Goal: Task Accomplishment & Management: Manage account settings

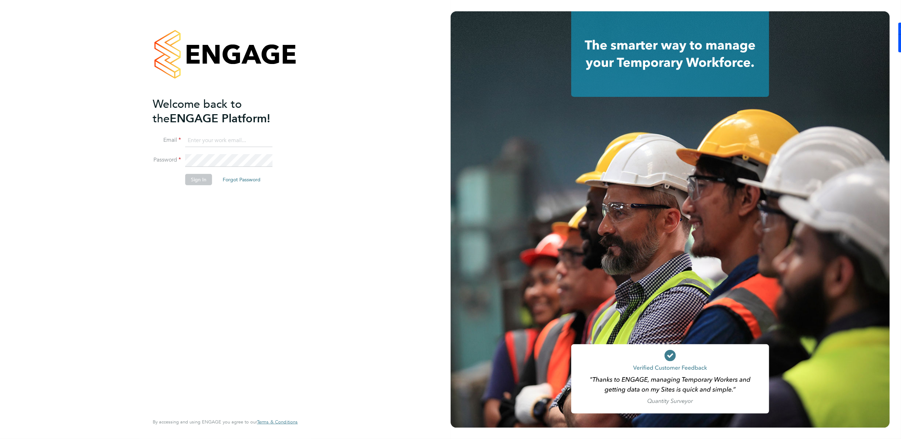
type input "[EMAIL_ADDRESS][DOMAIN_NAME]"
click at [210, 181] on button "Sign In" at bounding box center [198, 179] width 27 height 11
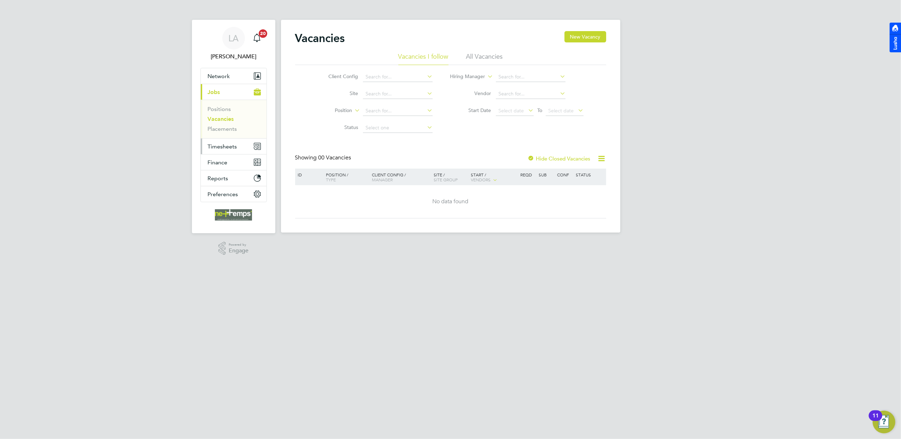
click at [235, 147] on span "Timesheets" at bounding box center [222, 146] width 29 height 7
click at [228, 125] on link "Timesheets" at bounding box center [222, 125] width 29 height 7
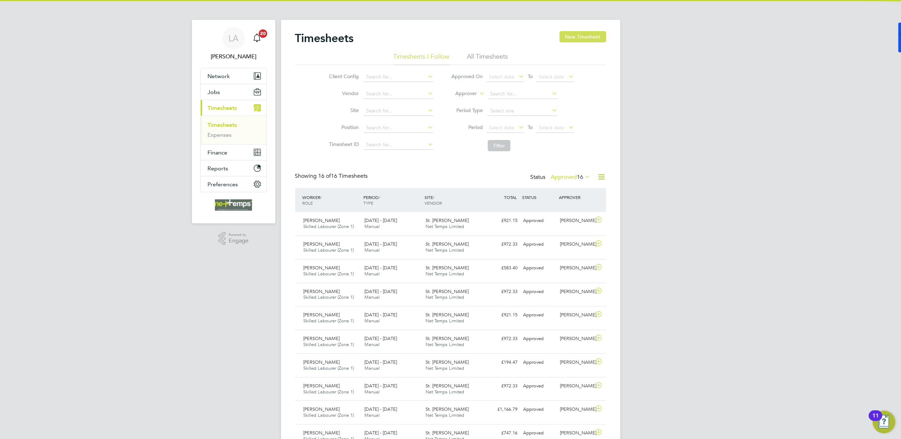
click at [566, 40] on button "New Timesheet" at bounding box center [583, 36] width 47 height 11
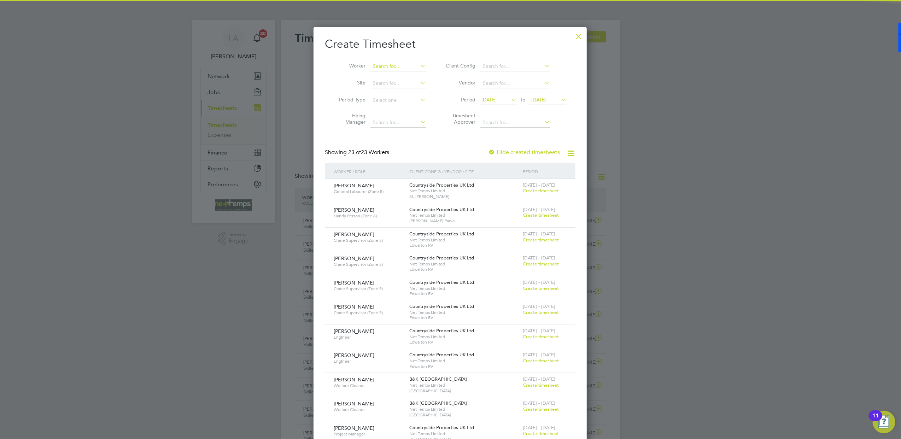
click at [378, 63] on li "Worker" at bounding box center [380, 66] width 110 height 17
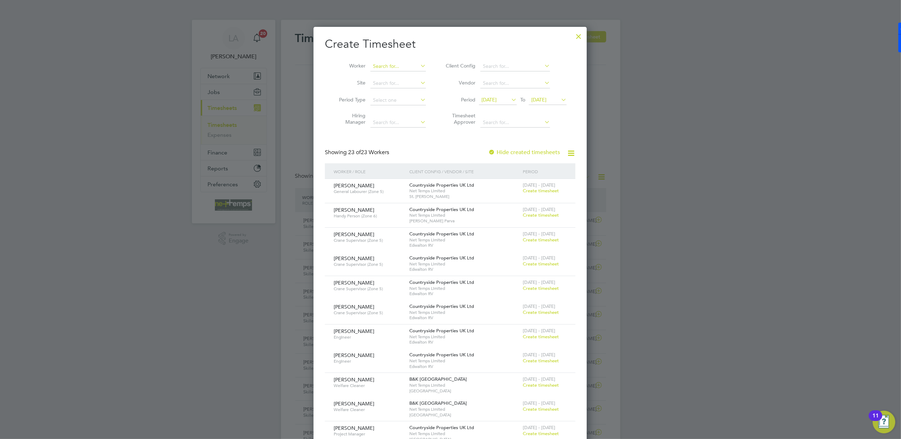
click at [378, 63] on input at bounding box center [399, 67] width 56 height 10
click at [408, 109] on li "Ricky Stanley" at bounding box center [413, 114] width 87 height 10
type input "Ricky Stanley"
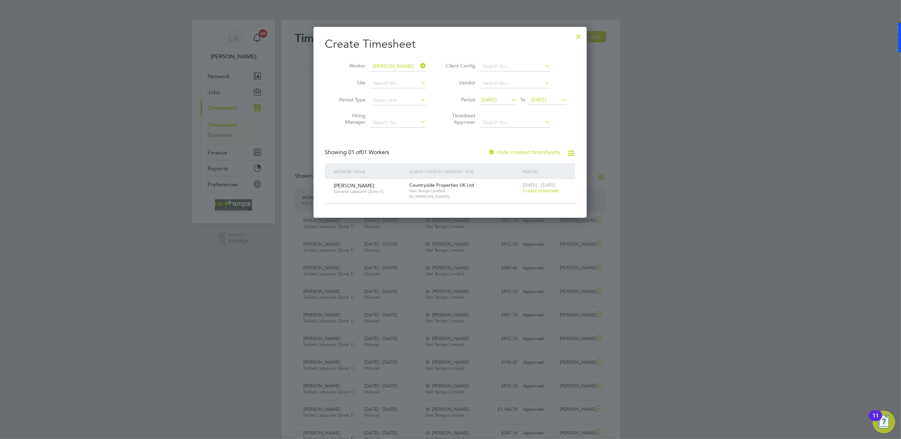
click at [509, 152] on label "Hide created timesheets" at bounding box center [524, 152] width 72 height 7
click at [559, 104] on span "19 Sep 2025" at bounding box center [548, 100] width 38 height 10
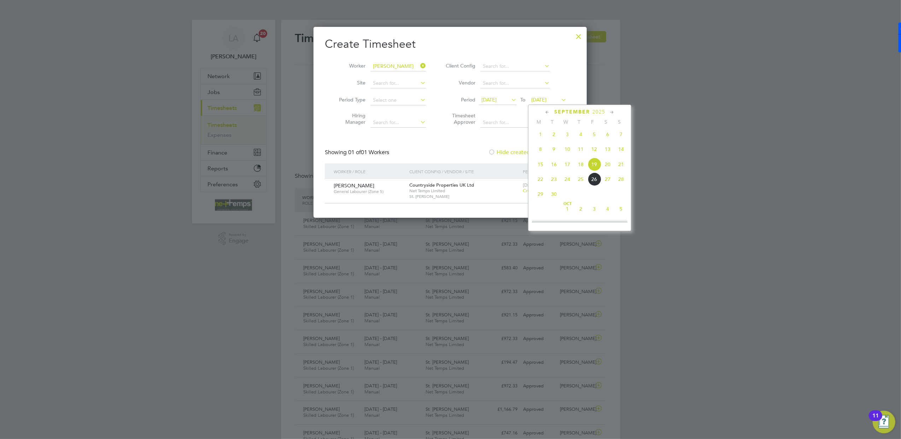
click at [616, 168] on span "21" at bounding box center [621, 164] width 13 height 13
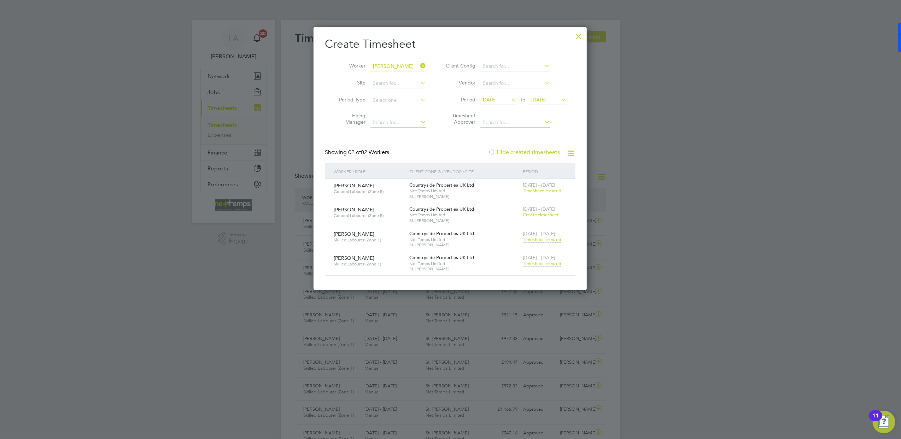
click at [542, 263] on span "Timesheet created" at bounding box center [542, 264] width 39 height 6
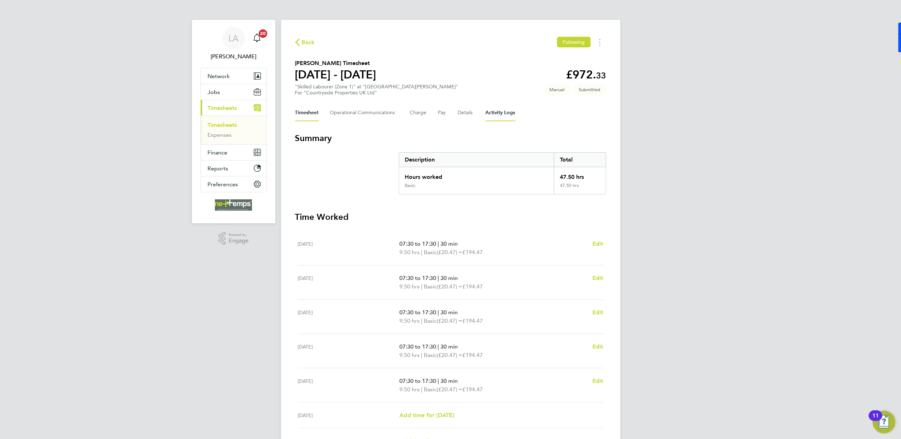
click at [505, 112] on Logs-tab "Activity Logs" at bounding box center [501, 112] width 30 height 17
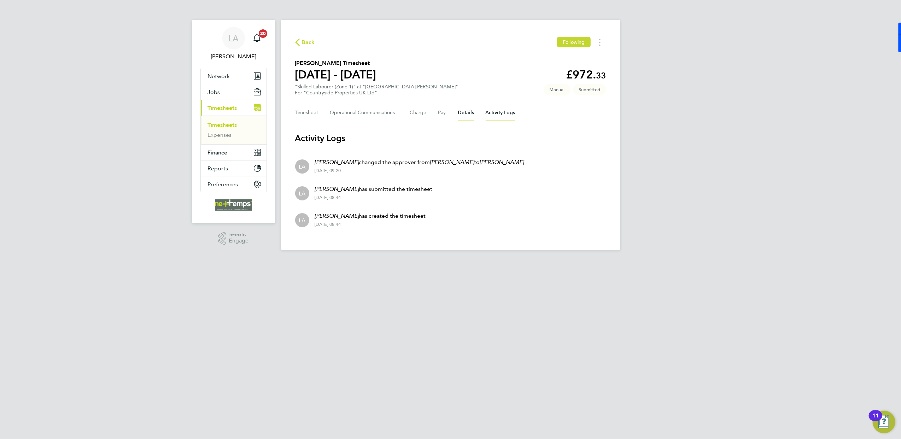
click at [464, 112] on button "Details" at bounding box center [466, 112] width 16 height 17
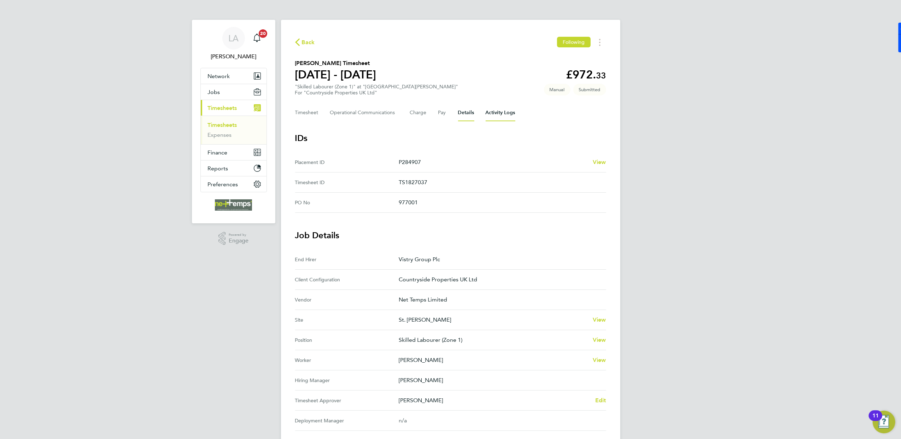
click at [504, 114] on Logs-tab "Activity Logs" at bounding box center [501, 112] width 30 height 17
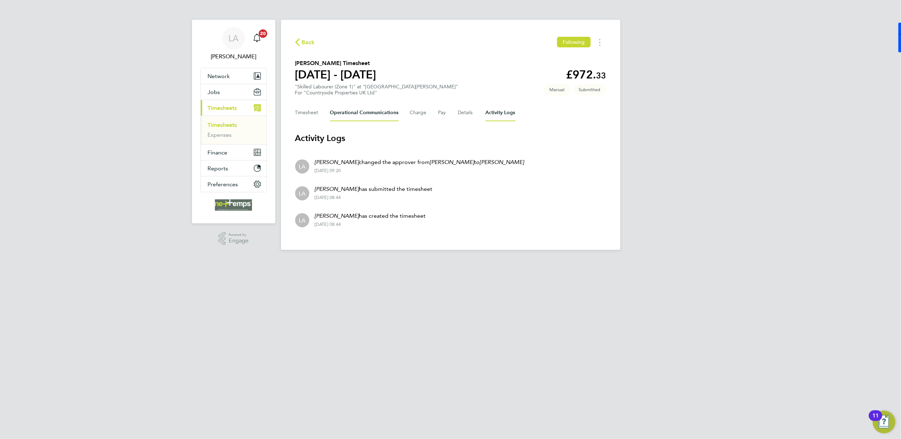
click at [381, 109] on Communications-tab "Operational Communications" at bounding box center [364, 112] width 69 height 17
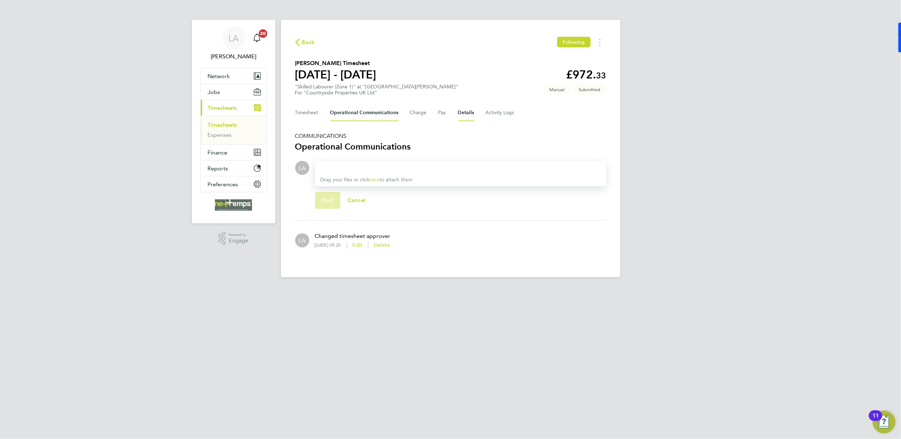
click at [461, 114] on button "Details" at bounding box center [466, 112] width 16 height 17
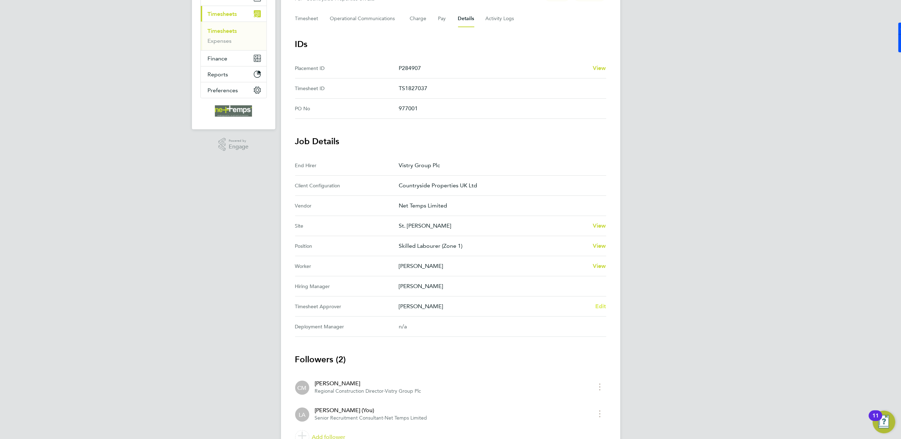
click at [602, 308] on span "Edit" at bounding box center [600, 306] width 11 height 7
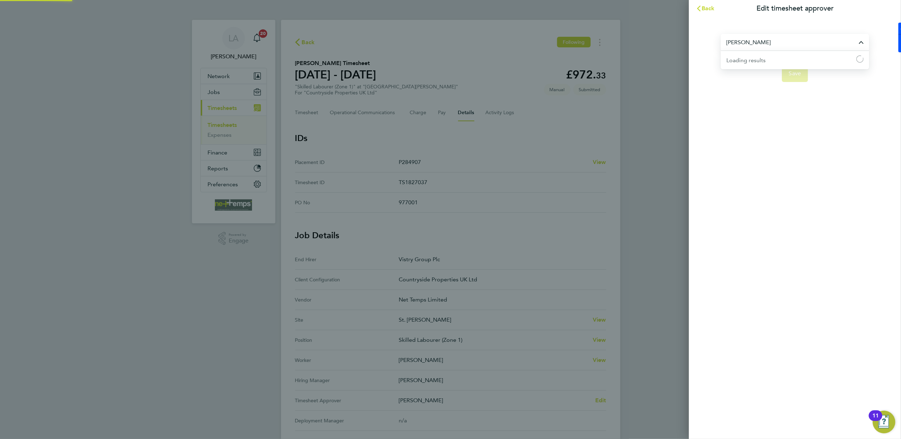
click at [773, 43] on input "Calum Madden" at bounding box center [795, 42] width 149 height 17
click at [767, 63] on li "James Archer" at bounding box center [795, 59] width 149 height 17
type input "James Archer"
click at [796, 73] on span "Save" at bounding box center [795, 73] width 12 height 7
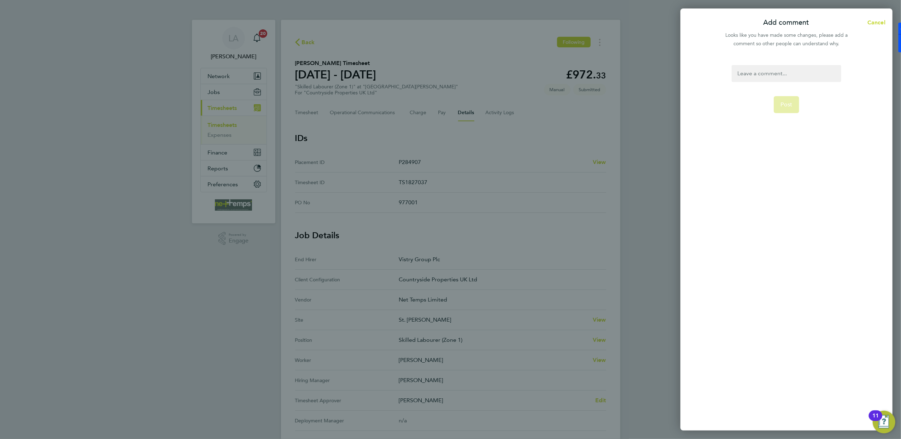
click at [795, 73] on div at bounding box center [786, 73] width 109 height 17
click at [782, 76] on div at bounding box center [786, 73] width 109 height 17
click at [798, 117] on form "Changed timesheet approver Post" at bounding box center [786, 184] width 115 height 238
click at [795, 110] on button "Post" at bounding box center [787, 104] width 26 height 17
